Goal: Task Accomplishment & Management: Manage account settings

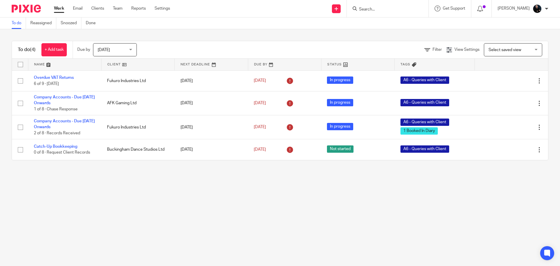
click at [389, 3] on div at bounding box center [388, 8] width 82 height 17
click at [383, 11] on input "Search" at bounding box center [385, 9] width 53 height 5
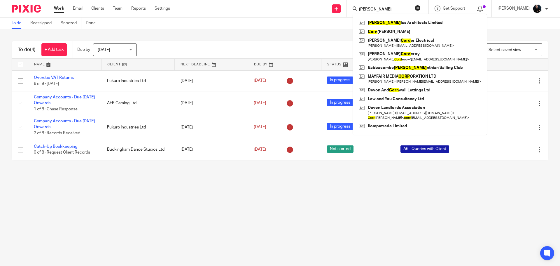
type input "cory"
click button "submit" at bounding box center [0, 0] width 0 height 0
click at [384, 23] on link at bounding box center [419, 22] width 125 height 9
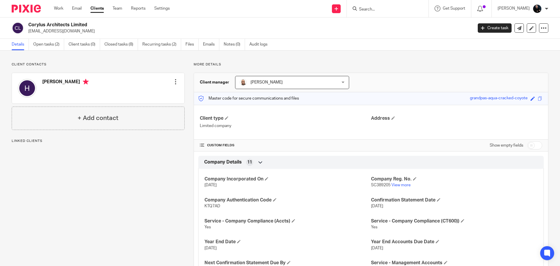
click at [32, 43] on ul "Details Open tasks (2) Client tasks (0) Closed tasks (8) Recurring tasks (2) Fi…" at bounding box center [144, 44] width 265 height 11
click at [34, 43] on link "Open tasks (2)" at bounding box center [48, 44] width 31 height 11
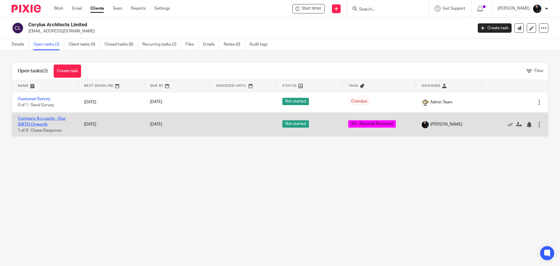
click at [28, 120] on link "Company Accounts - Due [DATE] Onwards" at bounding box center [42, 121] width 48 height 10
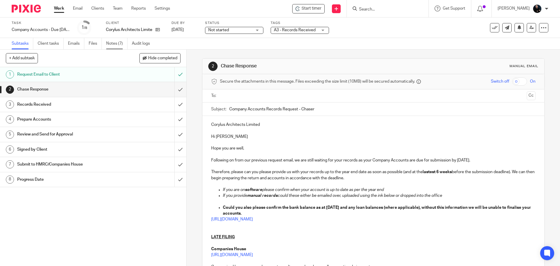
click at [115, 41] on link "Notes (7)" at bounding box center [116, 43] width 21 height 11
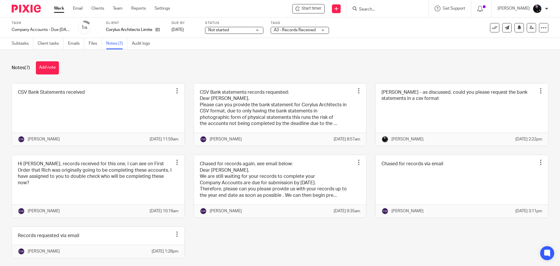
click at [129, 64] on div "Notes (7) Add note" at bounding box center [280, 67] width 537 height 13
click at [100, 43] on link "Files" at bounding box center [95, 43] width 13 height 11
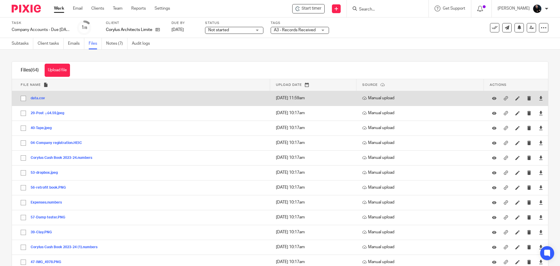
click at [37, 99] on button "data.csv" at bounding box center [40, 98] width 19 height 4
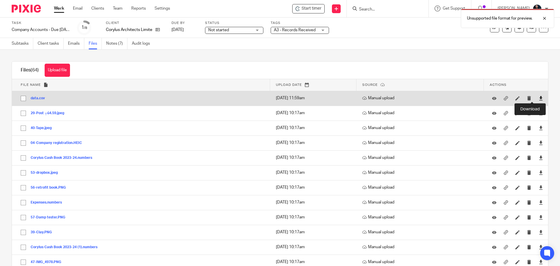
click at [539, 98] on icon at bounding box center [541, 98] width 4 height 4
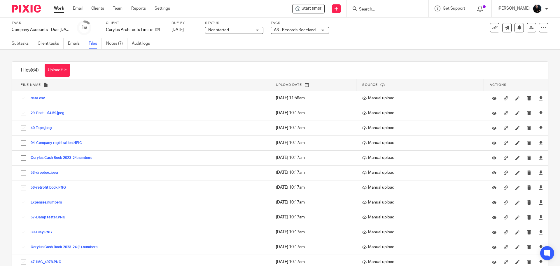
click at [200, 53] on div "Upload file Drag & Drop your files, or click here Files uploading... Files (64)…" at bounding box center [280, 158] width 560 height 216
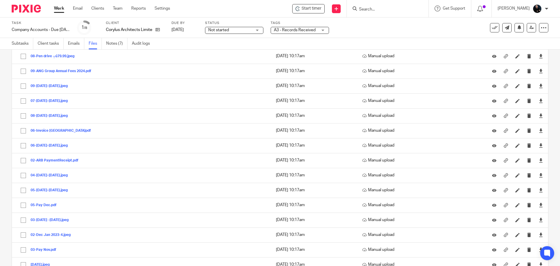
scroll to position [759, 0]
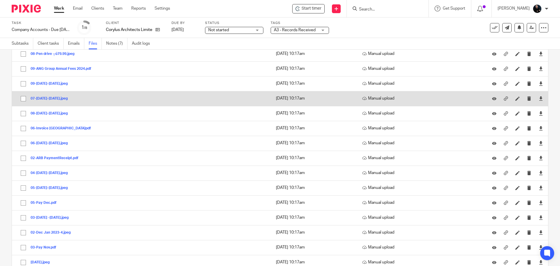
click at [53, 98] on button "07-[DATE]-[DATE].jpeg" at bounding box center [51, 99] width 41 height 4
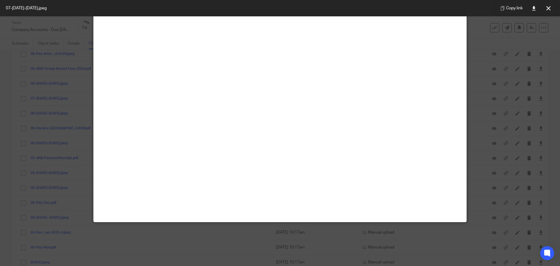
scroll to position [58, 0]
click at [550, 7] on icon at bounding box center [549, 8] width 4 height 4
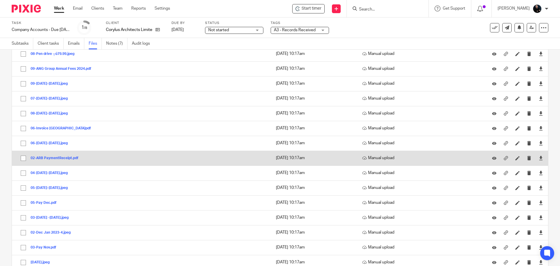
scroll to position [789, 0]
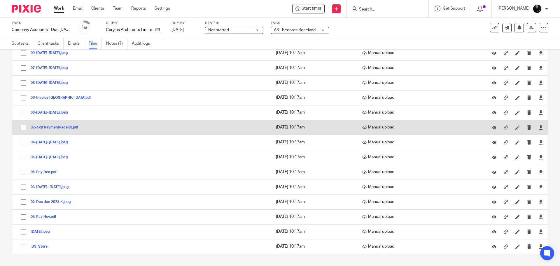
click at [48, 126] on button "02-ARB PaymentReceipt.pdf" at bounding box center [57, 127] width 52 height 4
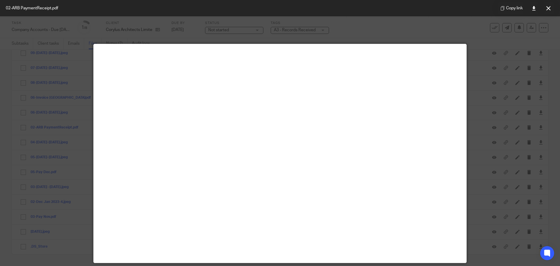
click at [550, 11] on button at bounding box center [549, 8] width 12 height 12
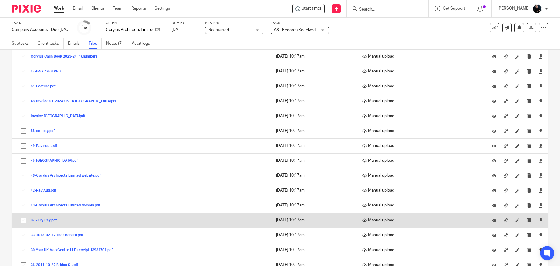
scroll to position [147, 0]
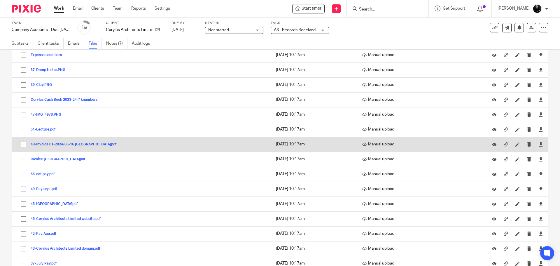
click at [65, 142] on button "48-Invoice 01-2024-06-16 [GEOGRAPHIC_DATA]pdf" at bounding box center [76, 144] width 90 height 4
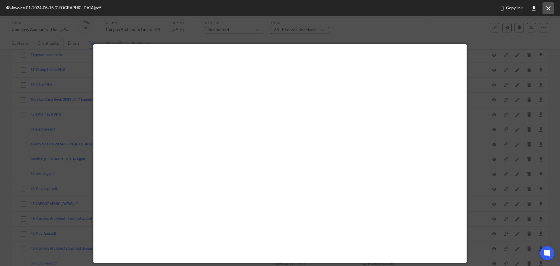
click at [551, 9] on button at bounding box center [549, 8] width 12 height 12
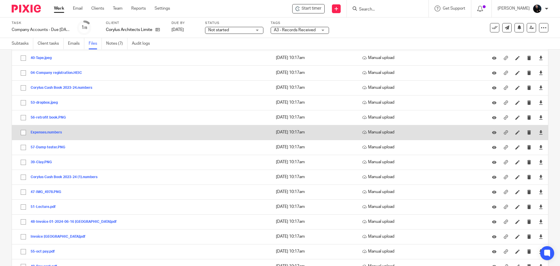
scroll to position [60, 0]
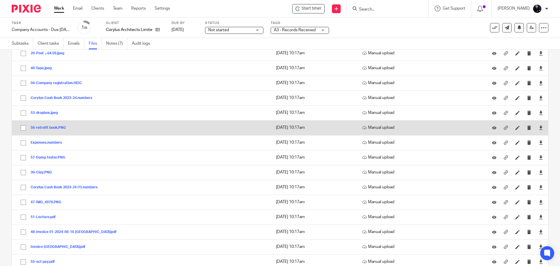
click at [50, 125] on div "56-retrofit book.PNG" at bounding box center [51, 128] width 40 height 6
click at [50, 128] on button "56-retrofit book.PNG" at bounding box center [51, 128] width 40 height 4
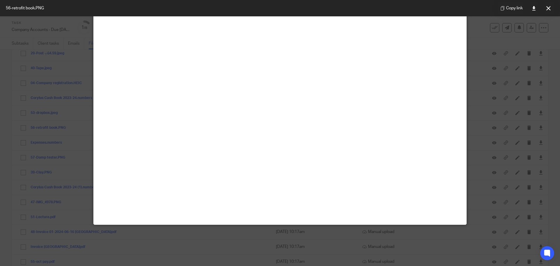
scroll to position [17, 0]
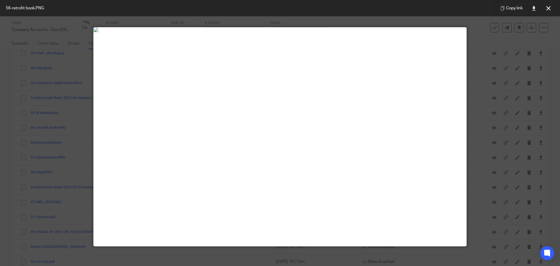
click at [553, 9] on button at bounding box center [549, 8] width 12 height 12
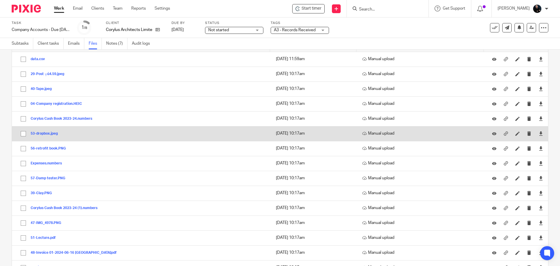
scroll to position [31, 0]
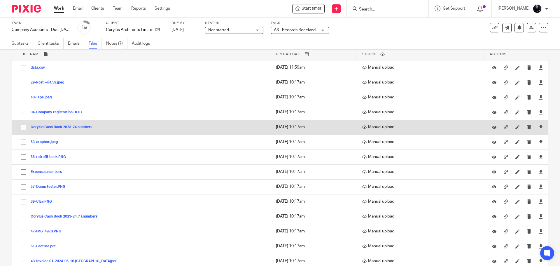
click at [41, 128] on button "Corylus Cash Book 2023-24.numbers" at bounding box center [64, 127] width 66 height 4
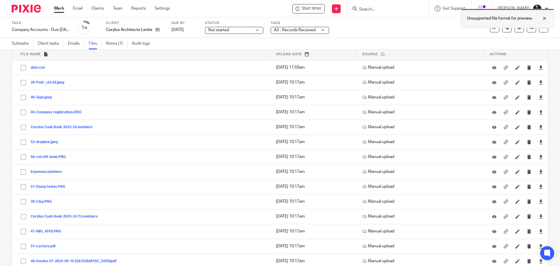
click at [544, 20] on div at bounding box center [541, 18] width 16 height 7
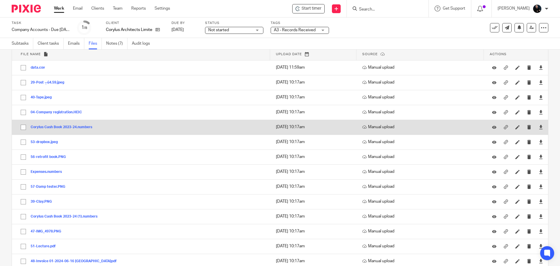
click at [537, 128] on div at bounding box center [541, 127] width 9 height 9
click at [539, 128] on icon at bounding box center [541, 127] width 4 height 4
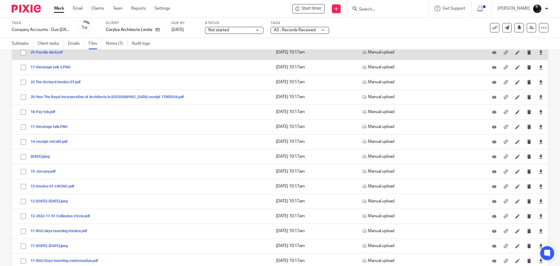
scroll to position [527, 0]
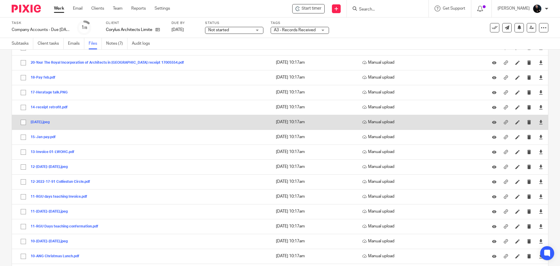
click at [50, 122] on button "[DATE].jpeg" at bounding box center [42, 122] width 23 height 4
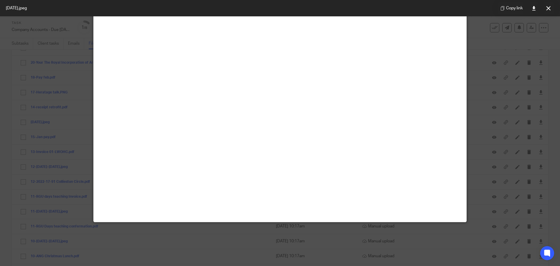
scroll to position [175, 0]
click at [340, 8] on img at bounding box center [280, 5] width 373 height 5
click at [547, 9] on icon at bounding box center [549, 8] width 4 height 4
